Goal: Navigation & Orientation: Go to known website

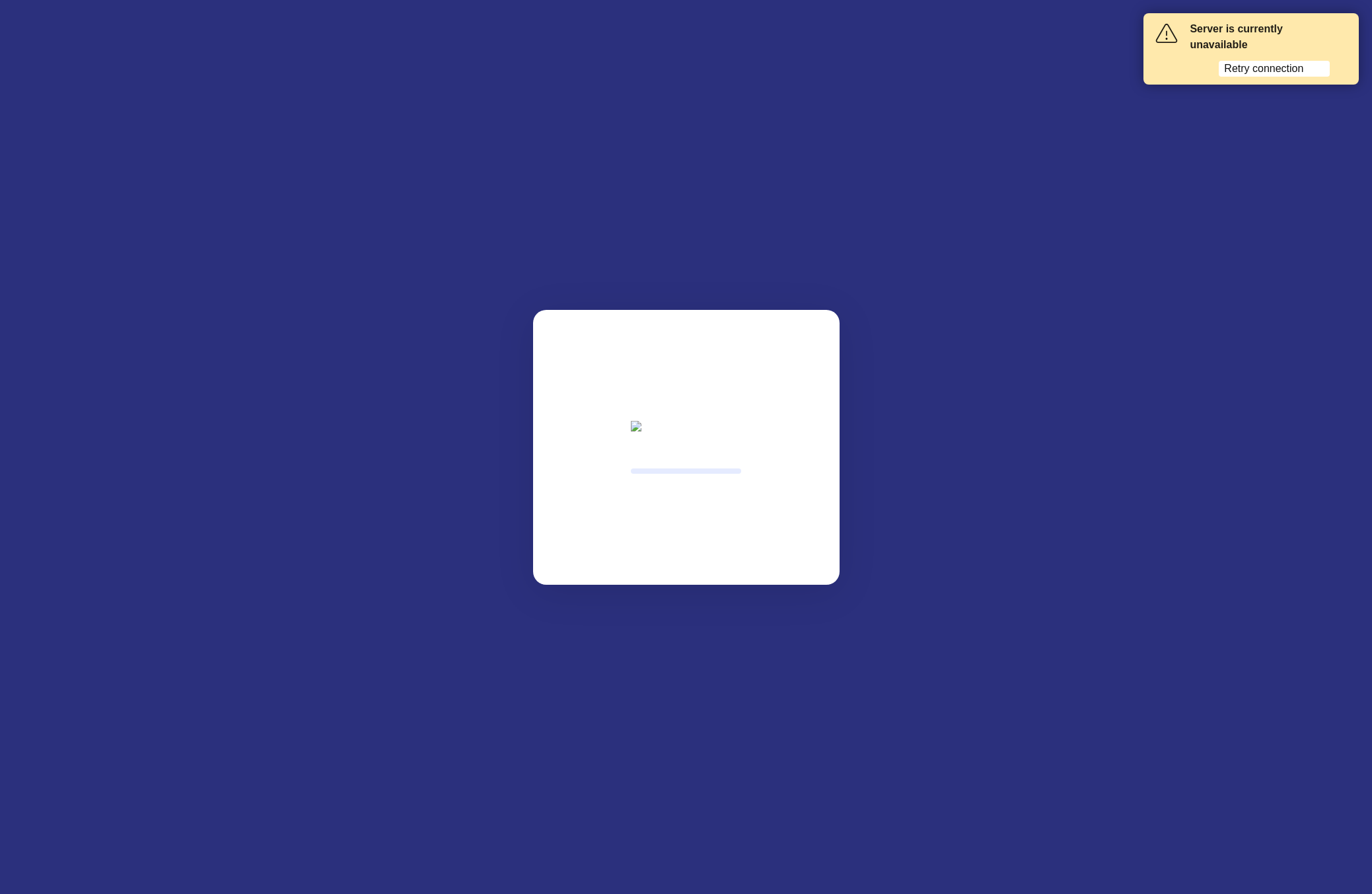
click at [1253, 0] on html "Server is currently unavailable Retry connection" at bounding box center [686, 0] width 1372 height 0
